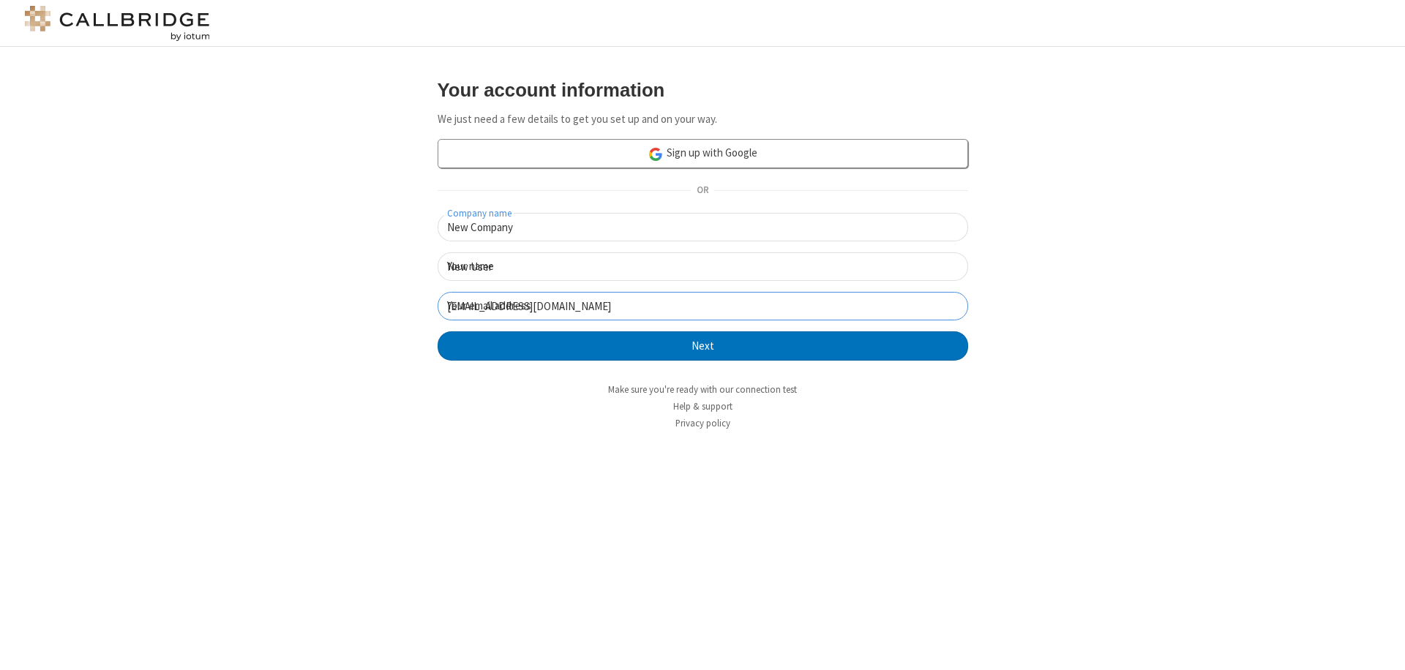
click button "Next" at bounding box center [703, 345] width 531 height 29
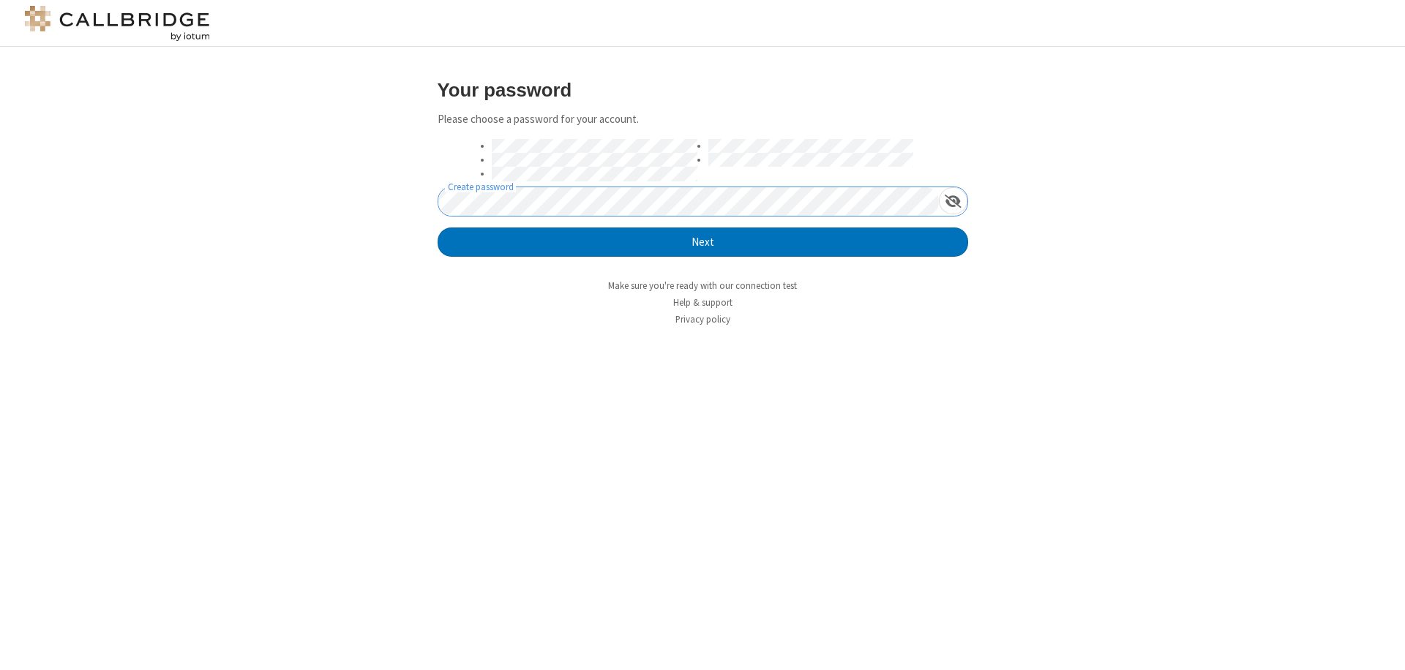
click button "Next" at bounding box center [703, 242] width 531 height 29
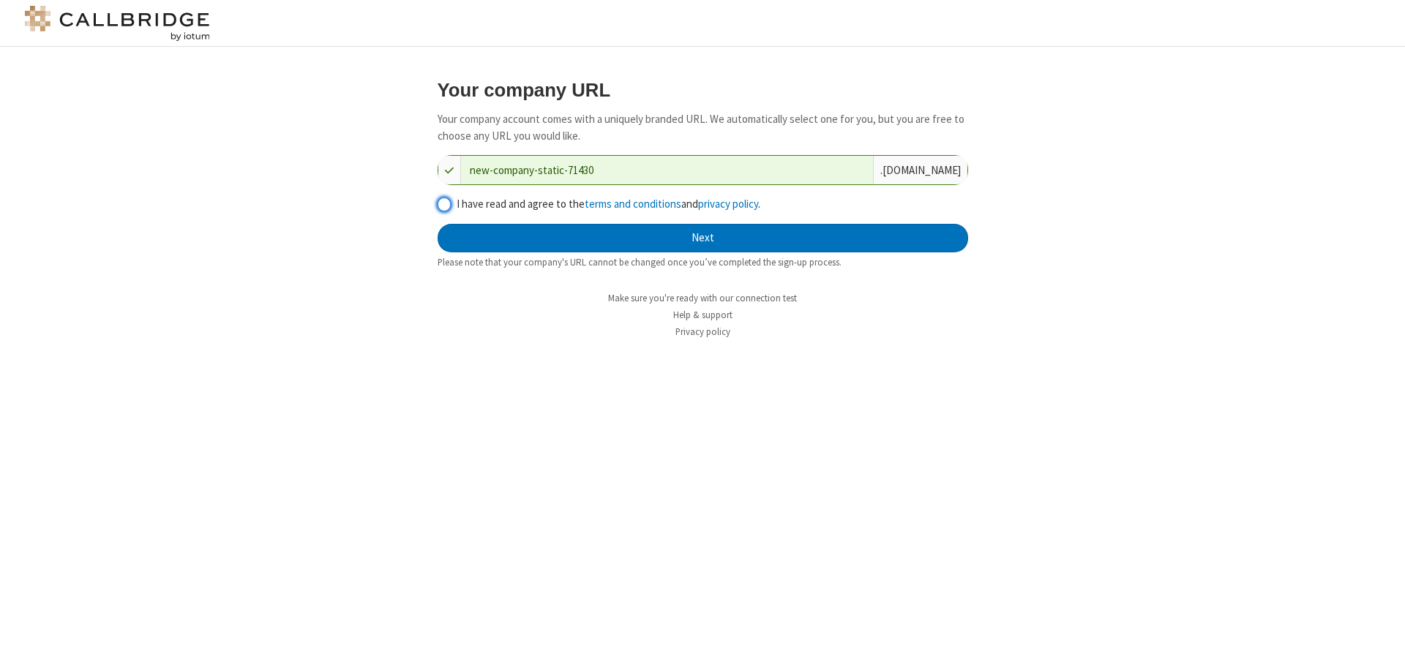
click at [443, 203] on input "I have read and agree to the terms and conditions and privacy policy ." at bounding box center [445, 204] width 14 height 15
checkbox input "true"
click at [703, 238] on button "Next" at bounding box center [703, 238] width 531 height 29
